Goal: Navigation & Orientation: Find specific page/section

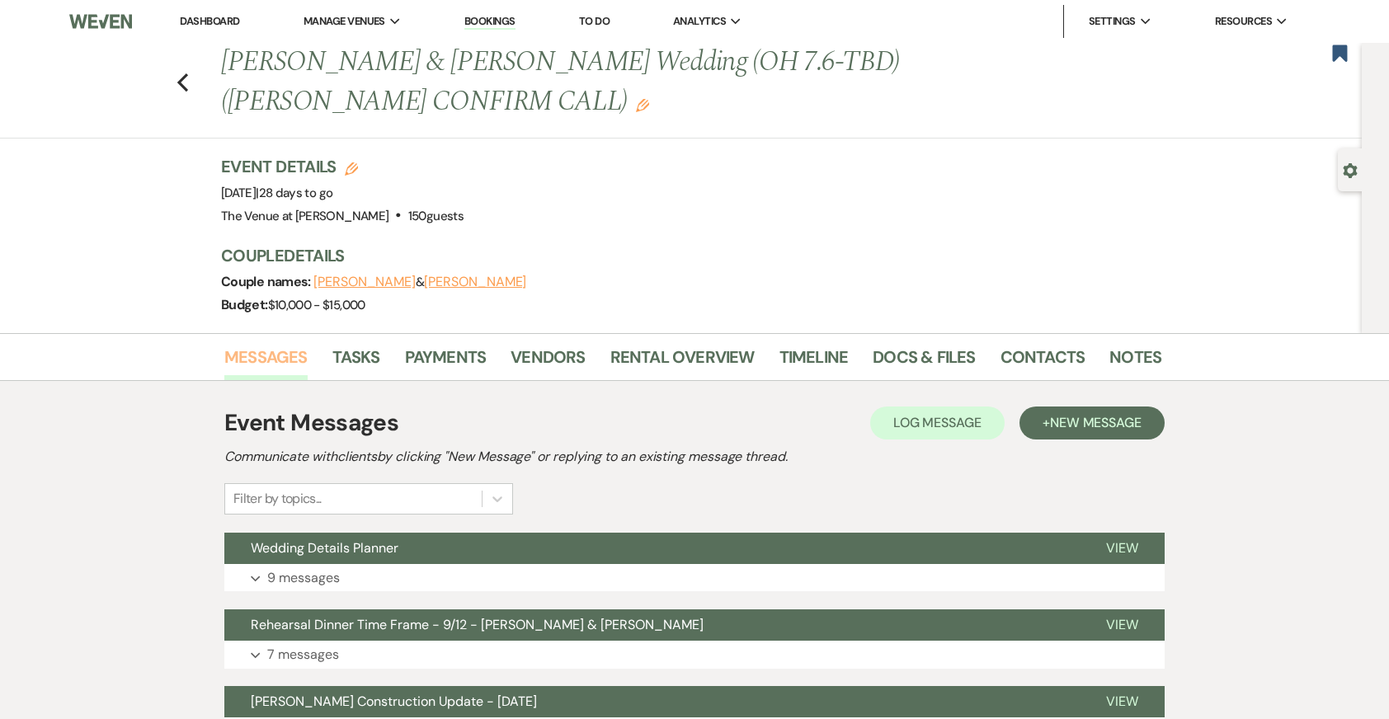
scroll to position [65, 0]
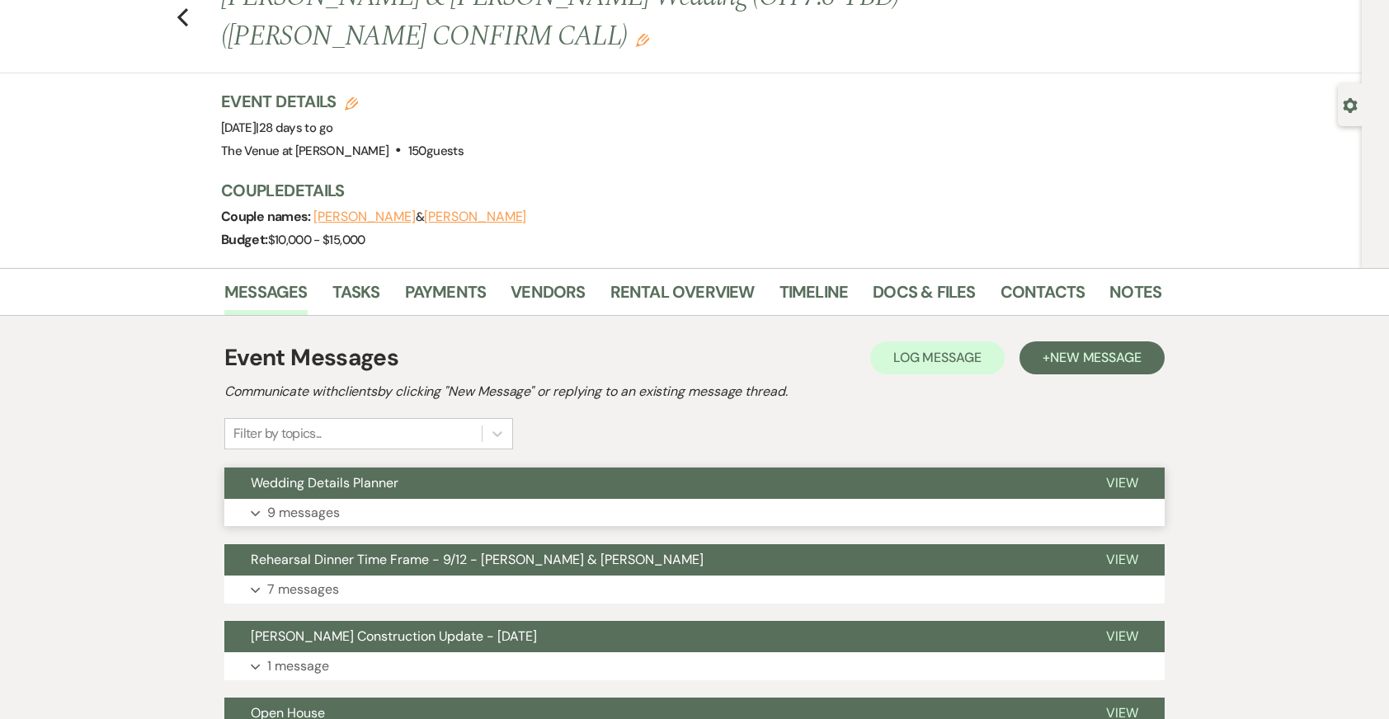
click at [743, 509] on button "Expand 9 messages" at bounding box center [694, 513] width 940 height 28
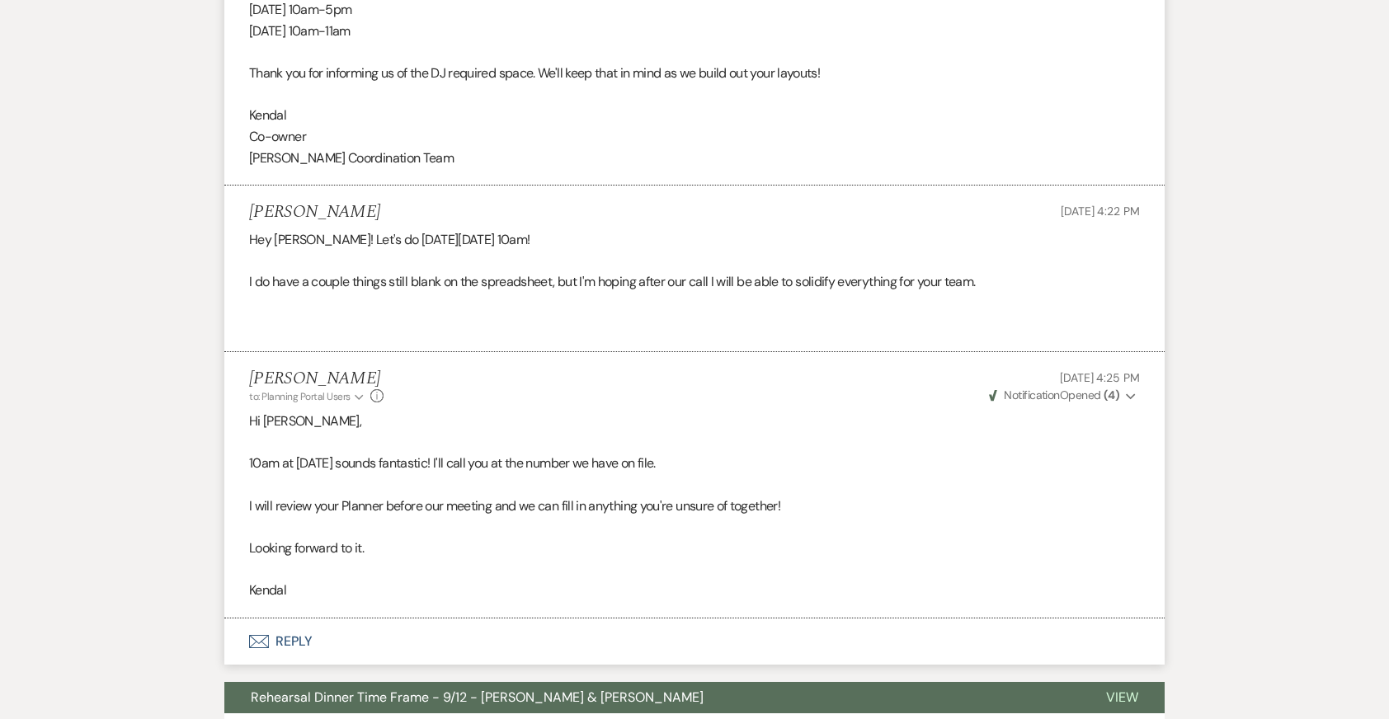
scroll to position [3533, 0]
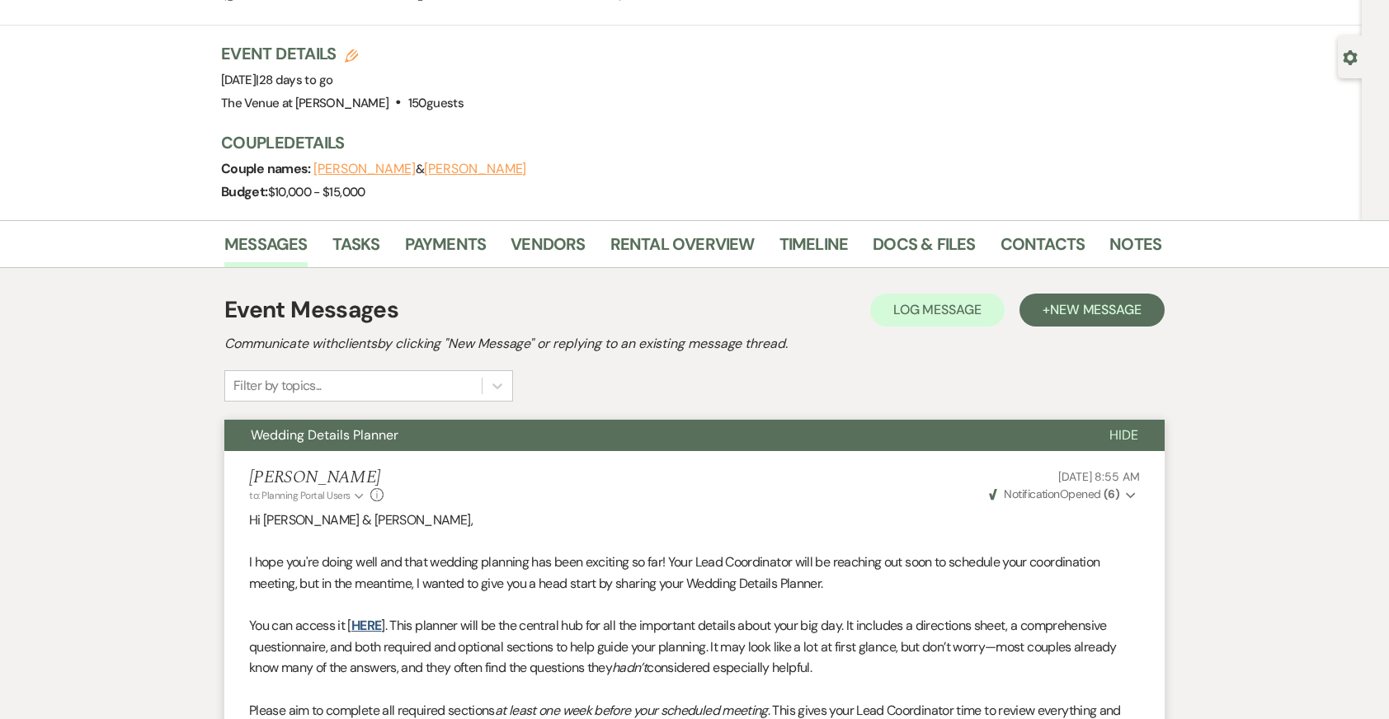
scroll to position [0, 0]
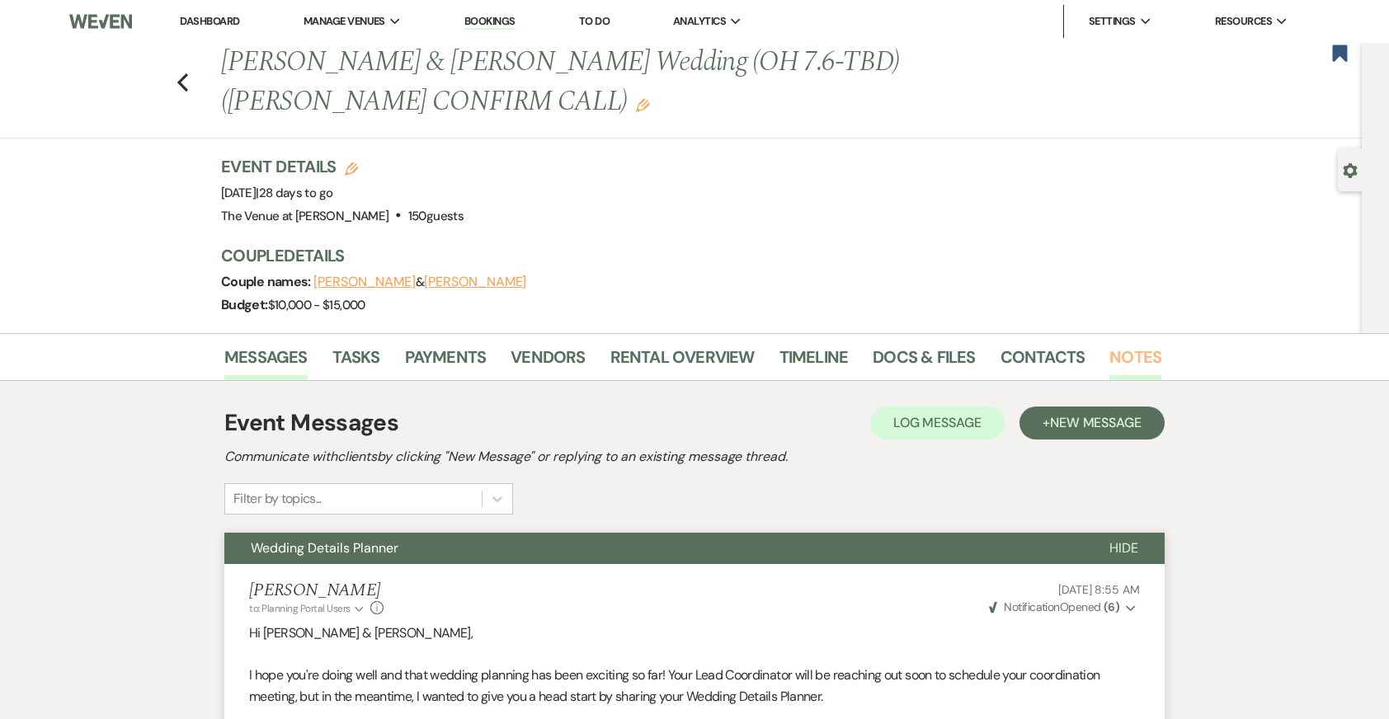
click at [1129, 364] on link "Notes" at bounding box center [1135, 362] width 52 height 36
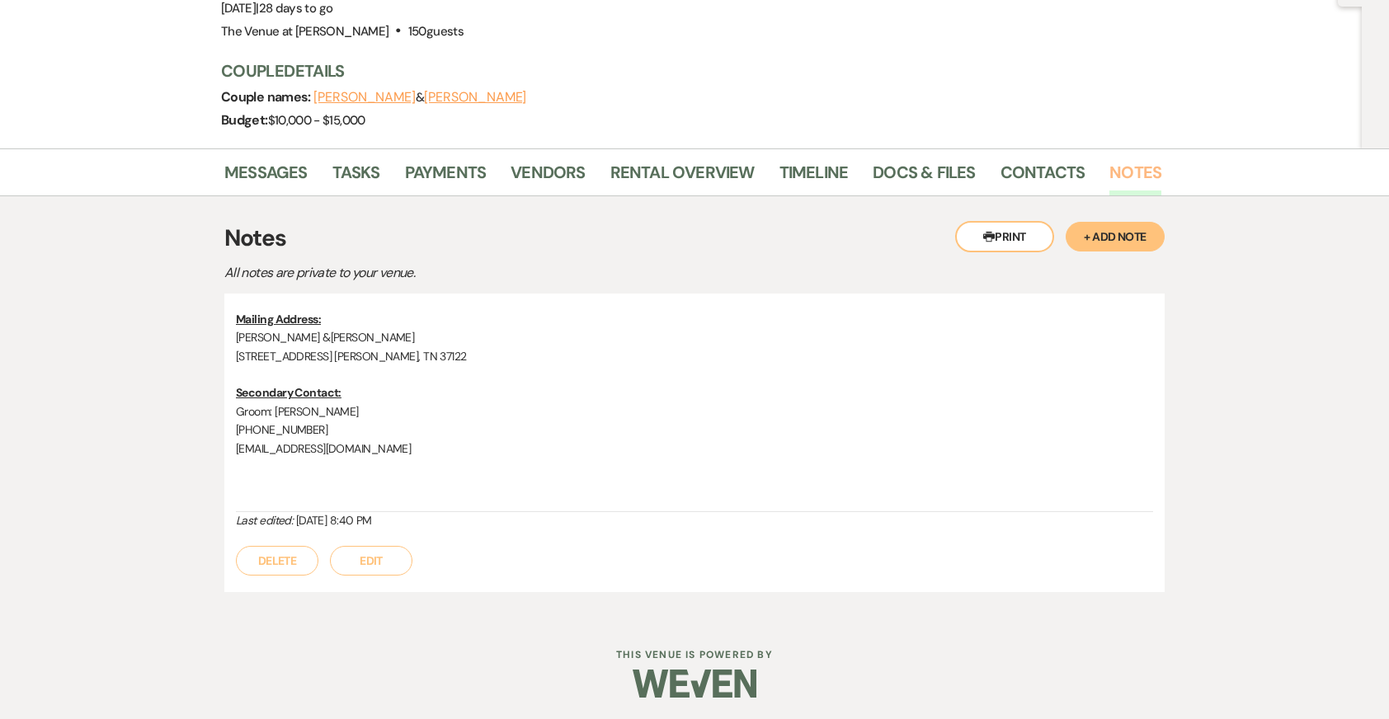
scroll to position [182, 0]
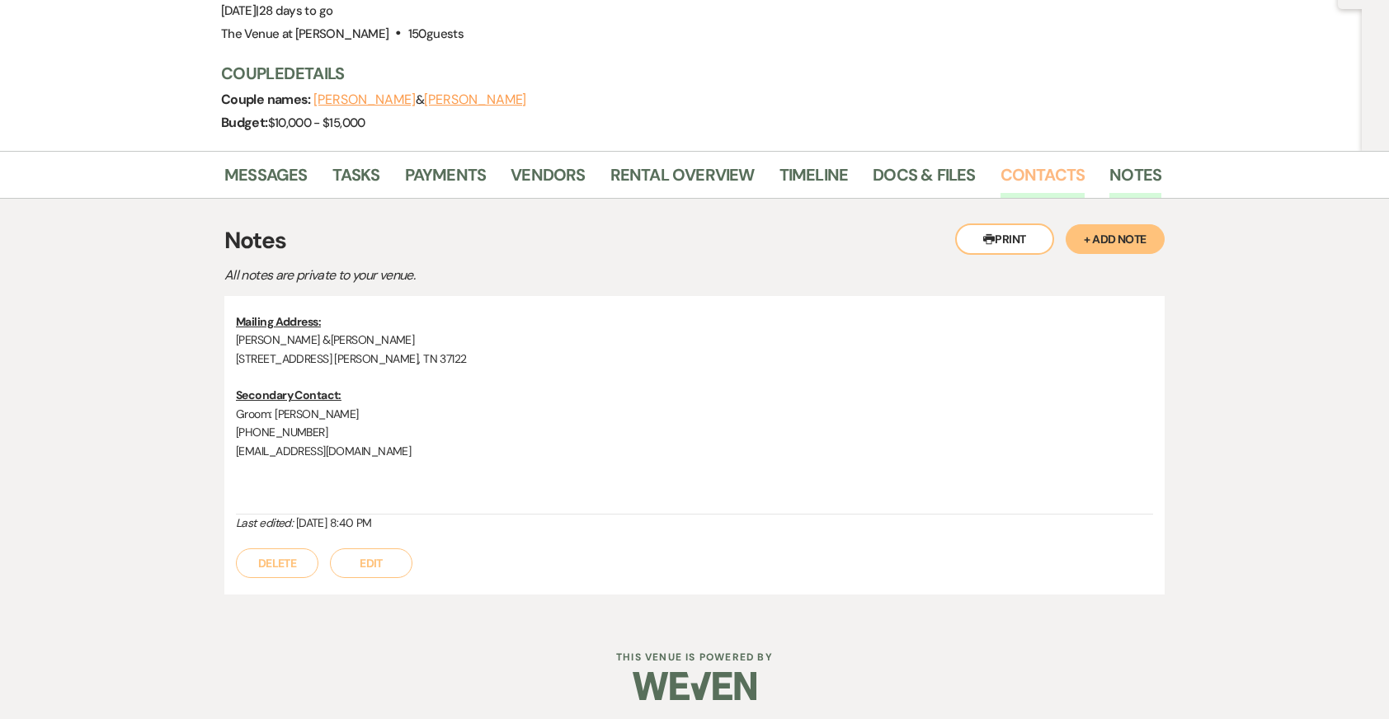
click at [1033, 175] on link "Contacts" at bounding box center [1043, 180] width 85 height 36
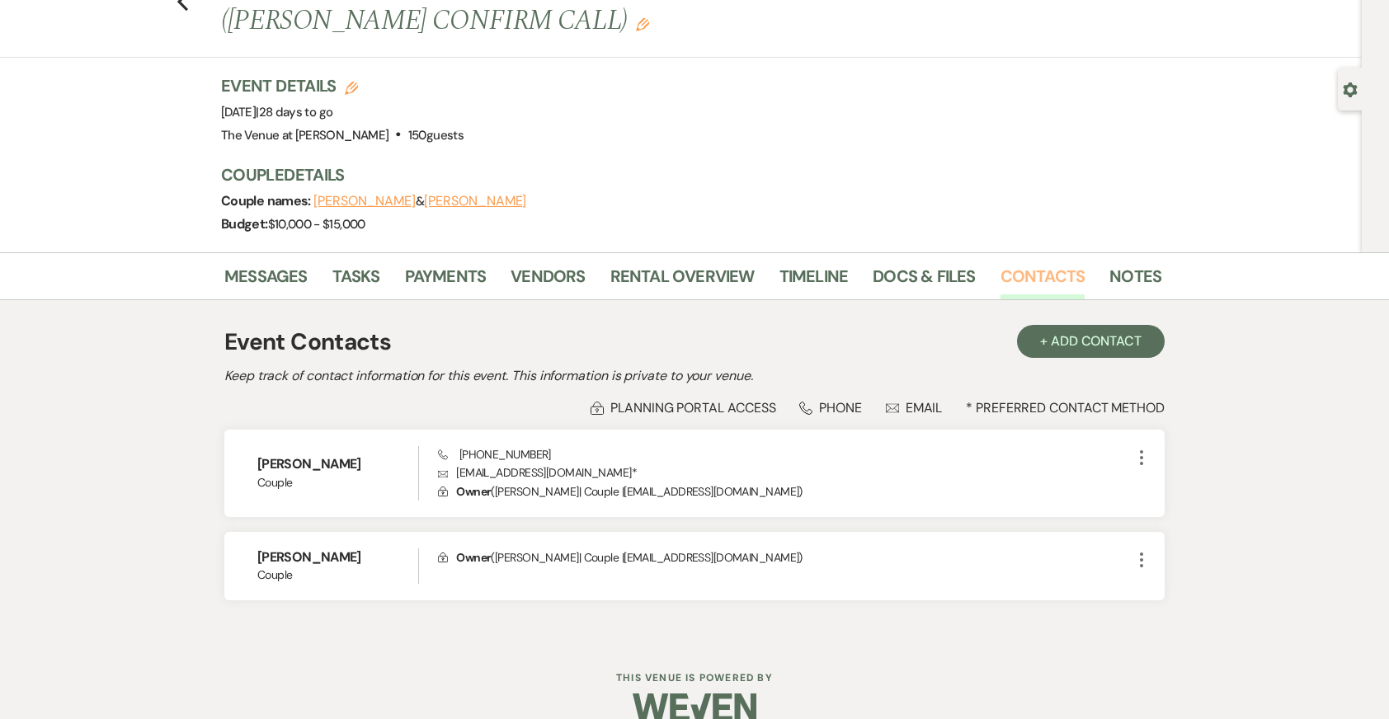
scroll to position [108, 0]
